Goal: Obtain resource: Download file/media

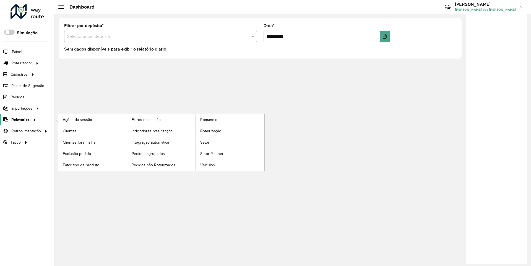
click at [19, 119] on span "Relatórios" at bounding box center [20, 120] width 18 height 6
click at [69, 131] on span "Clientes" at bounding box center [70, 131] width 15 height 6
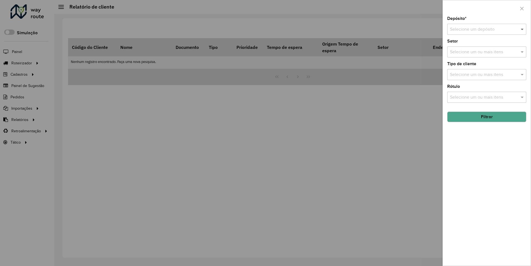
click at [522, 29] on span at bounding box center [522, 29] width 7 height 7
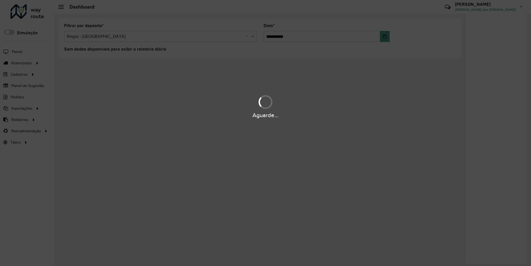
click at [19, 119] on div "Aguarde..." at bounding box center [265, 115] width 531 height 9
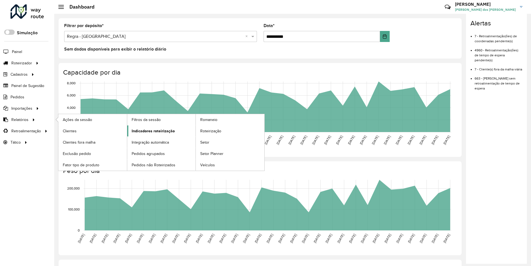
click at [152, 131] on span "Indicadores roteirização" at bounding box center [153, 131] width 43 height 6
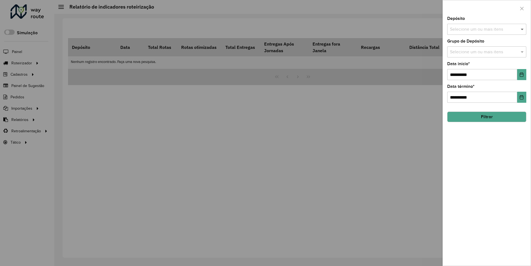
click at [522, 29] on span at bounding box center [522, 29] width 7 height 7
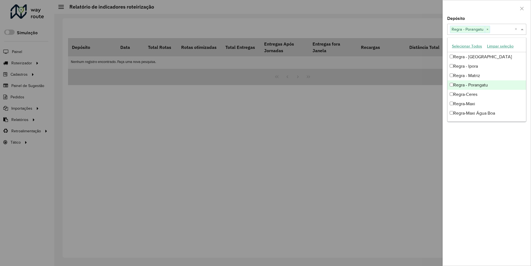
click at [486, 8] on div at bounding box center [487, 8] width 88 height 16
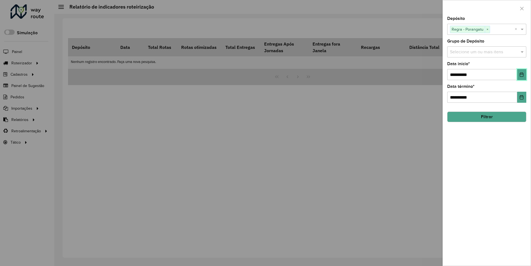
click at [521, 74] on icon "Choose Date" at bounding box center [522, 74] width 4 height 4
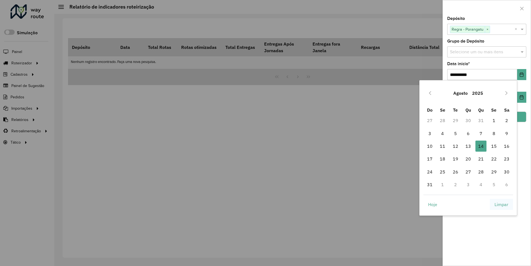
click at [501, 204] on span "Limpar" at bounding box center [501, 204] width 14 height 7
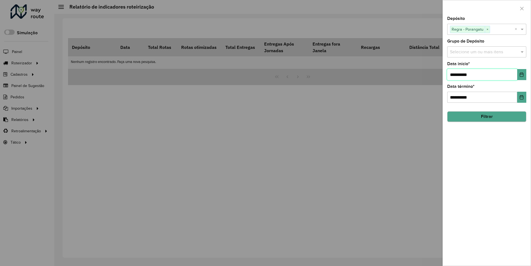
type input "**********"
click at [486, 117] on button "Filtrar" at bounding box center [486, 117] width 79 height 11
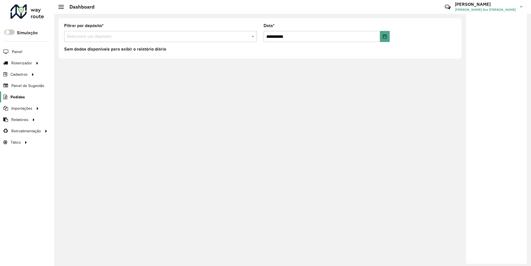
click at [17, 97] on span "Pedidos" at bounding box center [18, 97] width 14 height 6
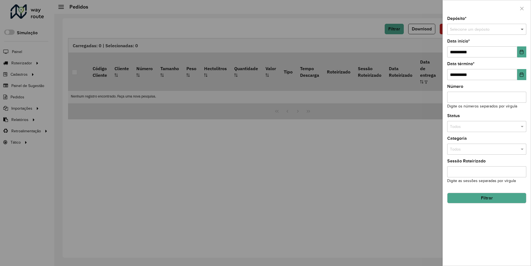
click at [522, 29] on span at bounding box center [522, 30] width 7 height 6
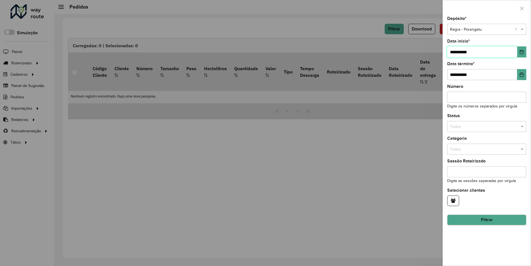
type input "**********"
click at [486, 220] on button "Filtrar" at bounding box center [486, 220] width 79 height 11
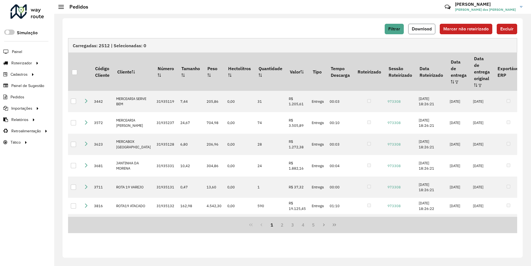
click at [422, 29] on span "Download" at bounding box center [422, 29] width 20 height 5
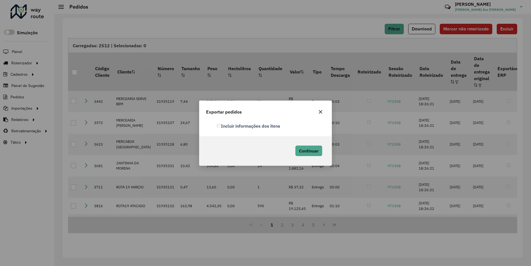
click at [249, 126] on label "Incluir informações dos itens" at bounding box center [248, 126] width 64 height 7
click at [308, 151] on span "Continuar" at bounding box center [309, 151] width 20 height 6
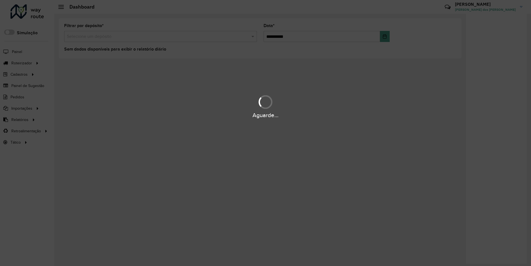
click at [19, 119] on div "Aguarde..." at bounding box center [265, 115] width 531 height 9
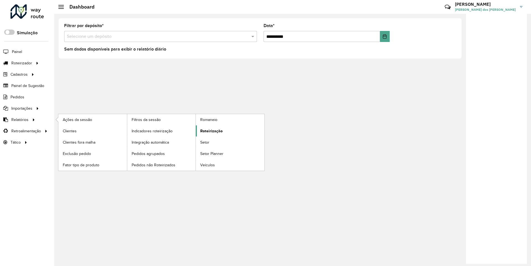
click at [210, 131] on span "Roteirização" at bounding box center [211, 131] width 22 height 6
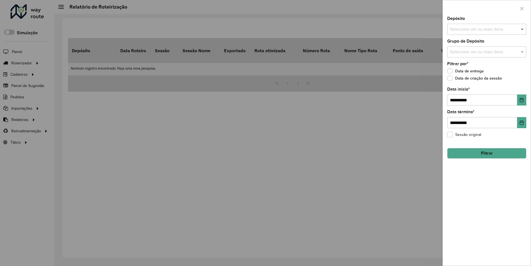
click at [522, 29] on span at bounding box center [522, 29] width 7 height 7
click at [521, 100] on icon "Choose Date" at bounding box center [522, 100] width 4 height 4
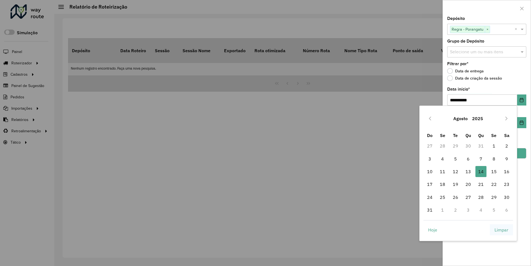
click at [501, 230] on span "Limpar" at bounding box center [501, 230] width 14 height 7
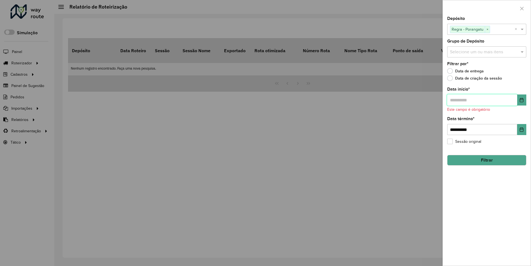
click at [482, 100] on input "text" at bounding box center [482, 100] width 70 height 11
type input "**********"
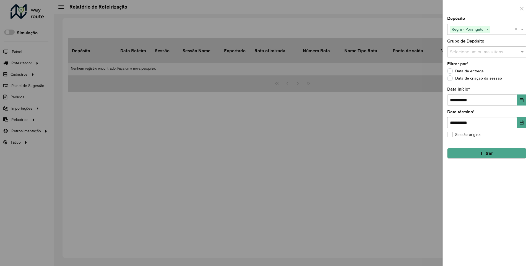
click at [486, 153] on button "Filtrar" at bounding box center [486, 153] width 79 height 11
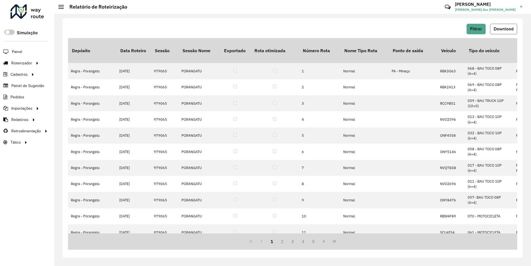
click at [503, 29] on span "Download" at bounding box center [504, 29] width 20 height 5
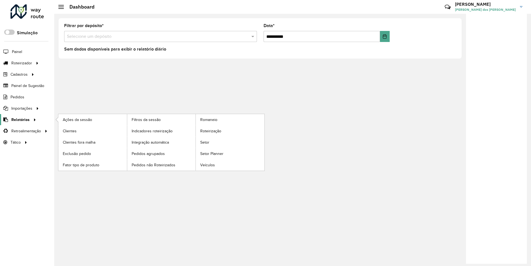
click at [19, 119] on span "Relatórios" at bounding box center [20, 120] width 18 height 6
click at [69, 131] on span "Clientes" at bounding box center [70, 131] width 15 height 6
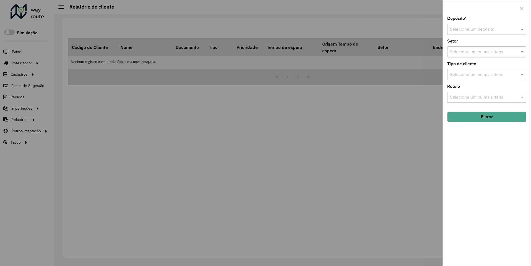
click at [522, 29] on span at bounding box center [522, 29] width 7 height 7
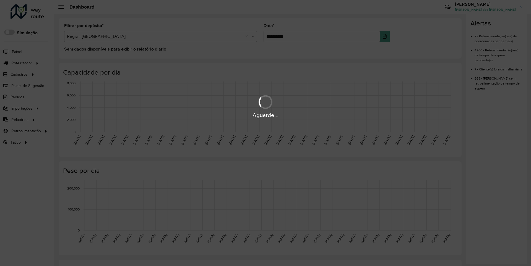
click at [19, 119] on div "Aguarde..." at bounding box center [265, 115] width 531 height 9
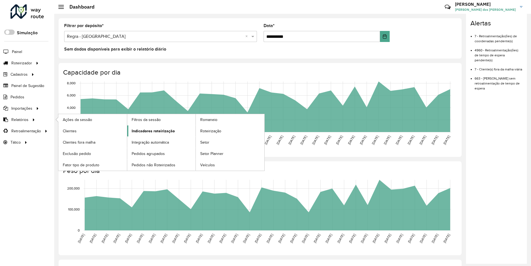
click at [152, 131] on span "Indicadores roteirização" at bounding box center [153, 131] width 43 height 6
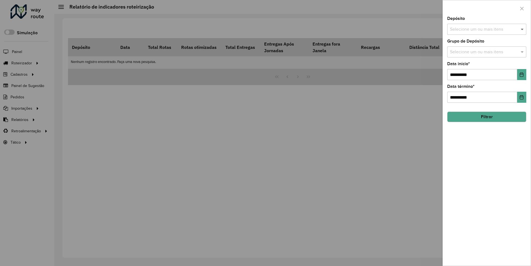
click at [522, 29] on span at bounding box center [522, 29] width 7 height 7
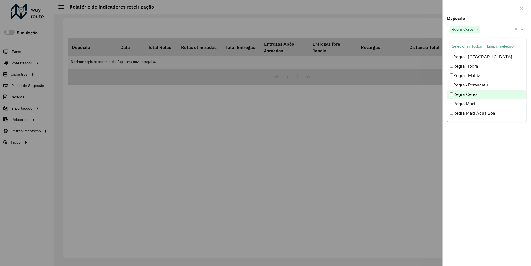
click at [486, 8] on div at bounding box center [487, 8] width 88 height 16
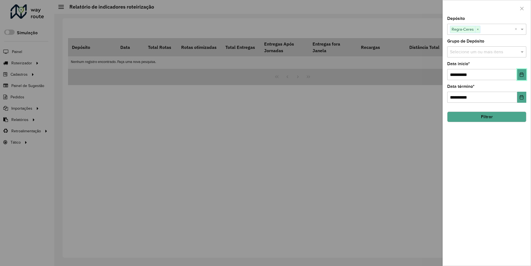
click at [521, 74] on icon "Choose Date" at bounding box center [522, 74] width 4 height 4
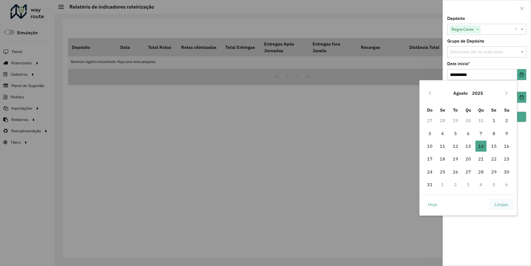
click at [501, 204] on span "Limpar" at bounding box center [501, 204] width 14 height 7
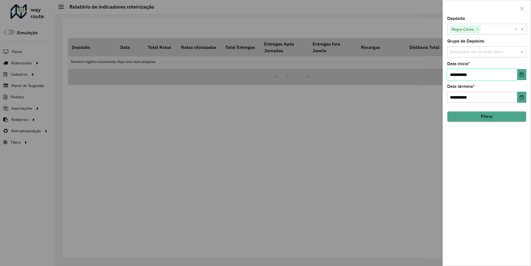
type input "**********"
click at [486, 117] on button "Filtrar" at bounding box center [486, 117] width 79 height 11
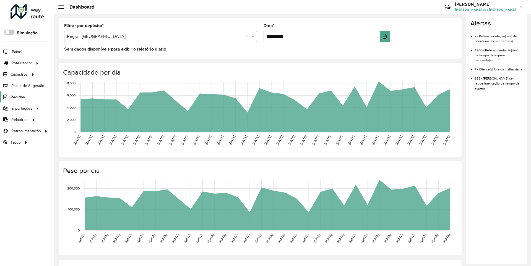
click at [17, 97] on span "Pedidos" at bounding box center [18, 97] width 14 height 6
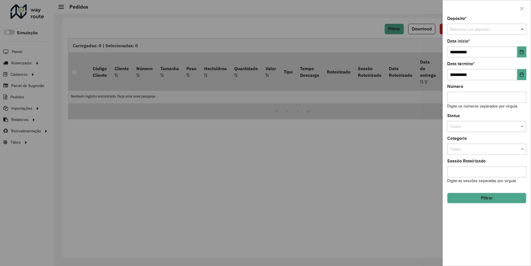
click at [522, 29] on span at bounding box center [522, 30] width 7 height 6
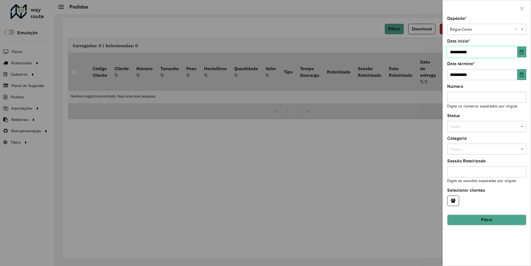
type input "**********"
click at [486, 220] on button "Filtrar" at bounding box center [486, 220] width 79 height 11
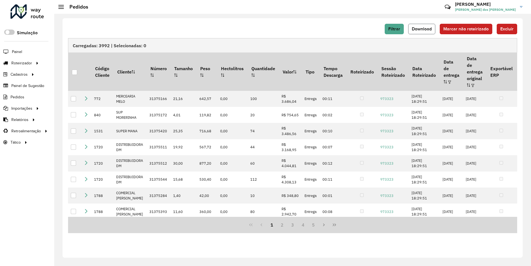
click at [422, 29] on span "Download" at bounding box center [422, 29] width 20 height 5
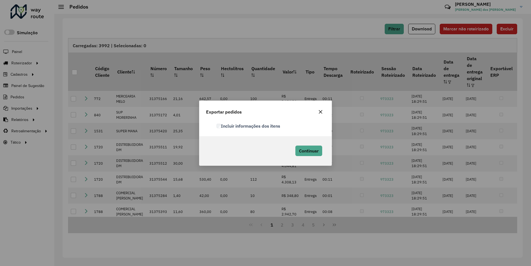
click at [249, 126] on label "Incluir informações dos itens" at bounding box center [248, 126] width 64 height 7
click at [308, 151] on span "Continuar" at bounding box center [309, 151] width 20 height 6
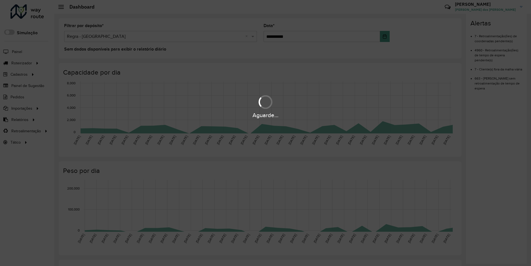
click at [19, 119] on div "Aguarde..." at bounding box center [265, 115] width 531 height 9
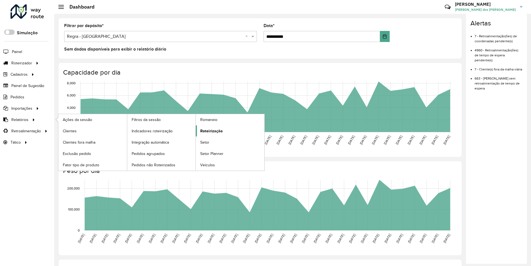
click at [210, 131] on span "Roteirização" at bounding box center [211, 131] width 22 height 6
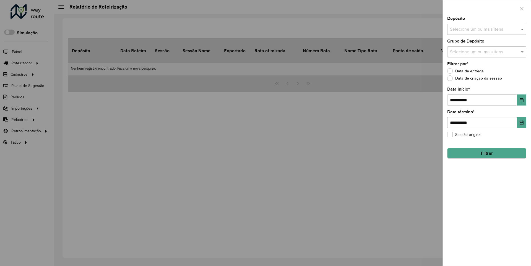
click at [522, 29] on span at bounding box center [522, 29] width 7 height 7
click at [521, 100] on icon "Choose Date" at bounding box center [522, 100] width 4 height 4
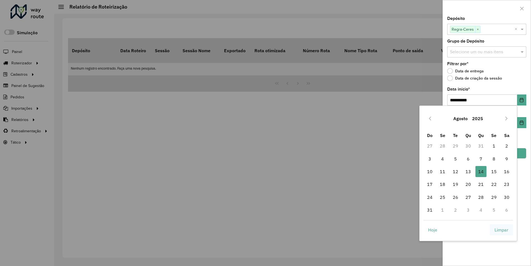
click at [501, 230] on span "Limpar" at bounding box center [501, 230] width 14 height 7
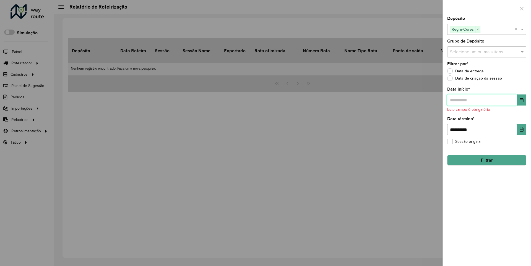
click at [482, 100] on input "text" at bounding box center [482, 100] width 70 height 11
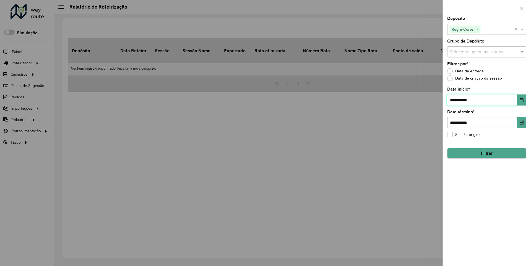
type input "**********"
click at [486, 153] on button "Filtrar" at bounding box center [486, 153] width 79 height 11
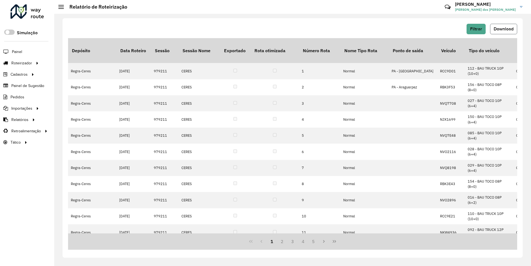
click at [503, 29] on span "Download" at bounding box center [504, 29] width 20 height 5
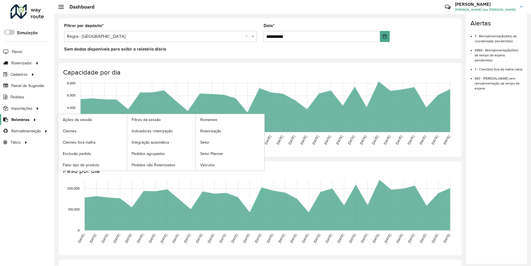
click at [19, 119] on span "Relatórios" at bounding box center [20, 120] width 18 height 6
click at [69, 131] on span "Clientes" at bounding box center [70, 131] width 15 height 6
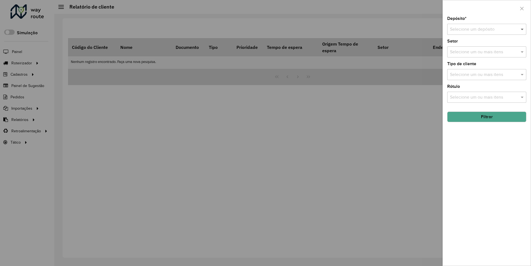
click at [522, 29] on span at bounding box center [522, 29] width 7 height 7
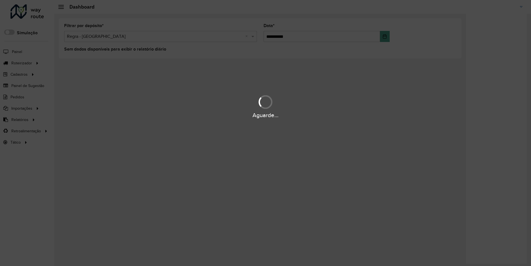
click at [19, 119] on div "Aguarde..." at bounding box center [265, 115] width 531 height 9
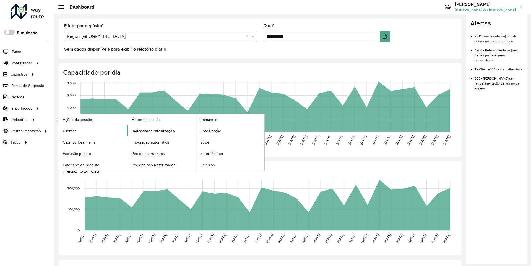
click at [152, 131] on span "Indicadores roteirização" at bounding box center [153, 131] width 43 height 6
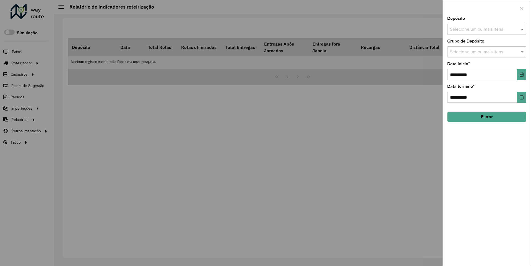
click at [522, 29] on span at bounding box center [522, 29] width 7 height 7
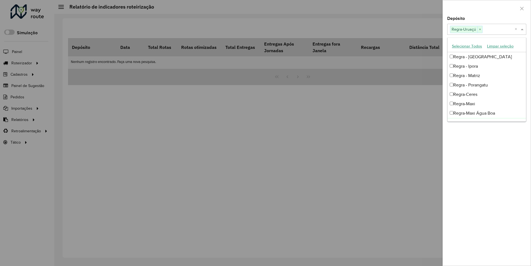
scroll to position [6, 0]
click at [486, 8] on div at bounding box center [487, 8] width 88 height 16
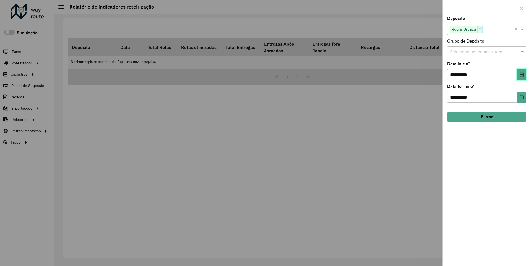
click at [521, 74] on icon "Choose Date" at bounding box center [522, 74] width 4 height 4
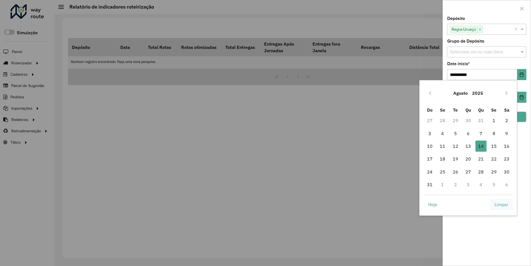
click at [501, 204] on span "Limpar" at bounding box center [501, 204] width 14 height 7
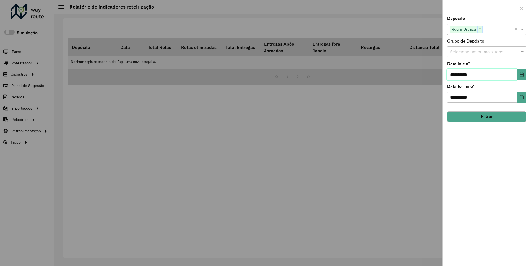
type input "**********"
click at [486, 117] on button "Filtrar" at bounding box center [486, 117] width 79 height 11
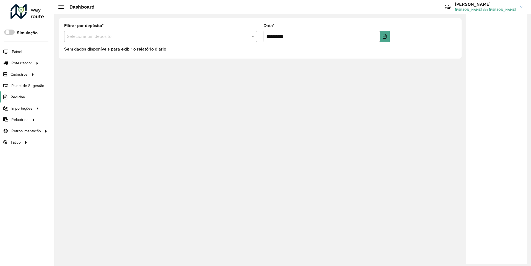
click at [17, 97] on span "Pedidos" at bounding box center [18, 97] width 14 height 6
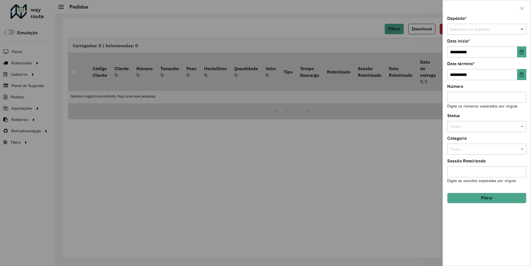
click at [522, 29] on span at bounding box center [522, 30] width 7 height 6
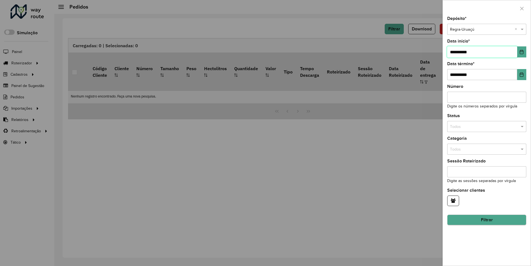
type input "**********"
click at [486, 220] on button "Filtrar" at bounding box center [486, 220] width 79 height 11
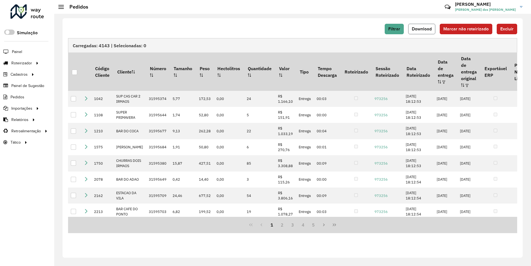
click at [422, 29] on span "Download" at bounding box center [422, 29] width 20 height 5
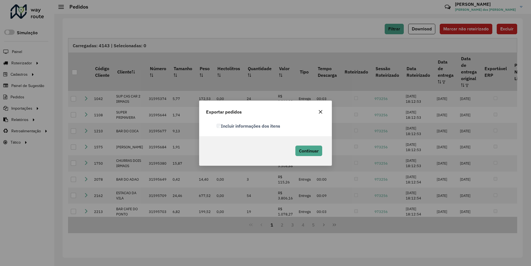
click at [249, 126] on label "Incluir informações dos itens" at bounding box center [248, 126] width 64 height 7
click at [308, 151] on span "Continuar" at bounding box center [309, 151] width 20 height 6
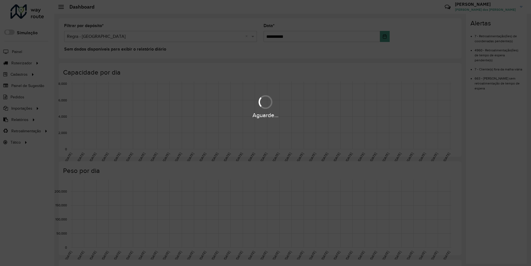
click at [19, 119] on div "Aguarde..." at bounding box center [265, 115] width 531 height 9
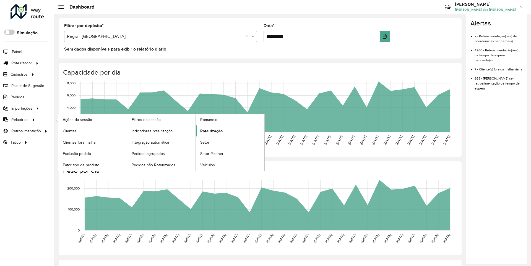
click at [210, 131] on span "Roteirização" at bounding box center [211, 131] width 22 height 6
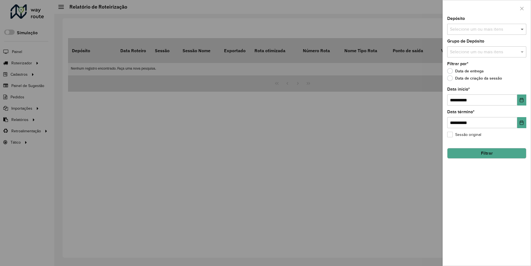
click at [522, 29] on span at bounding box center [522, 29] width 7 height 7
click at [521, 100] on icon "Choose Date" at bounding box center [522, 100] width 4 height 4
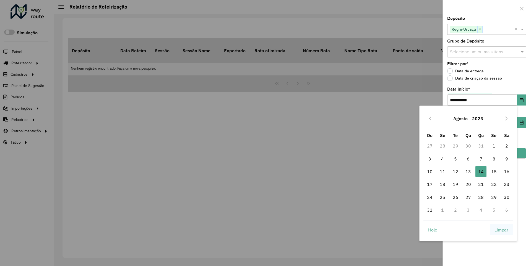
click at [501, 230] on span "Limpar" at bounding box center [501, 230] width 14 height 7
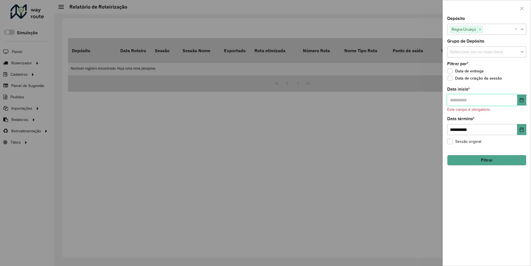
click at [482, 100] on input "text" at bounding box center [482, 100] width 70 height 11
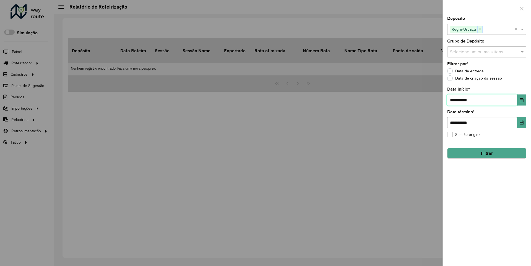
type input "**********"
click at [486, 153] on button "Filtrar" at bounding box center [486, 153] width 79 height 11
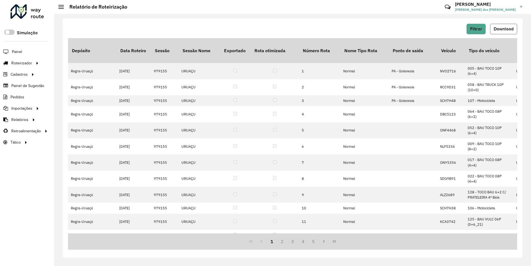
click at [503, 29] on span "Download" at bounding box center [504, 29] width 20 height 5
